Goal: Navigation & Orientation: Find specific page/section

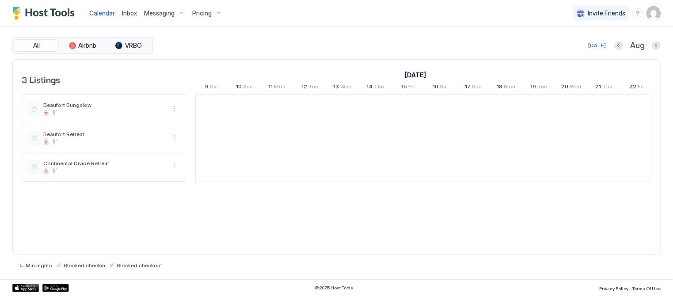
scroll to position [0, 491]
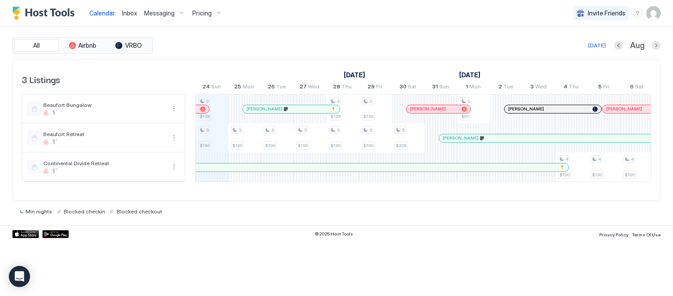
scroll to position [0, 491]
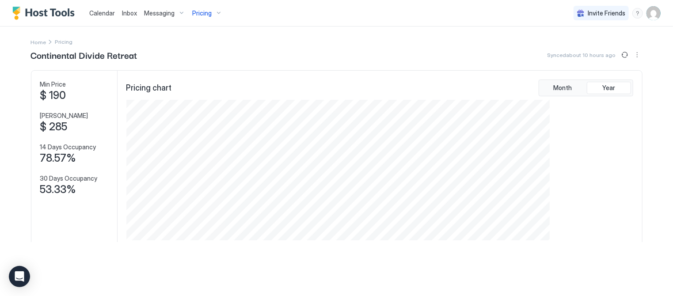
scroll to position [170, 509]
